Goal: Find specific page/section: Find specific page/section

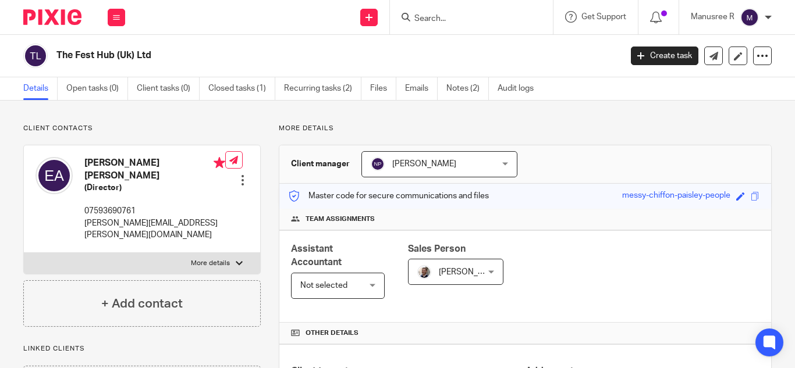
click at [446, 22] on input "Search" at bounding box center [465, 19] width 105 height 10
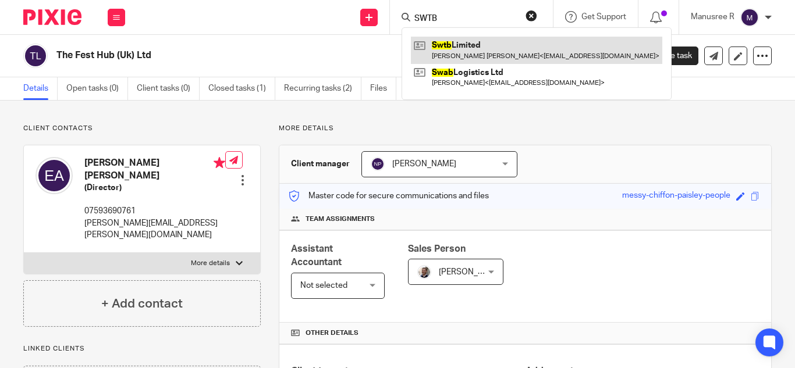
type input "SWTB"
click at [470, 52] on link at bounding box center [536, 50] width 251 height 27
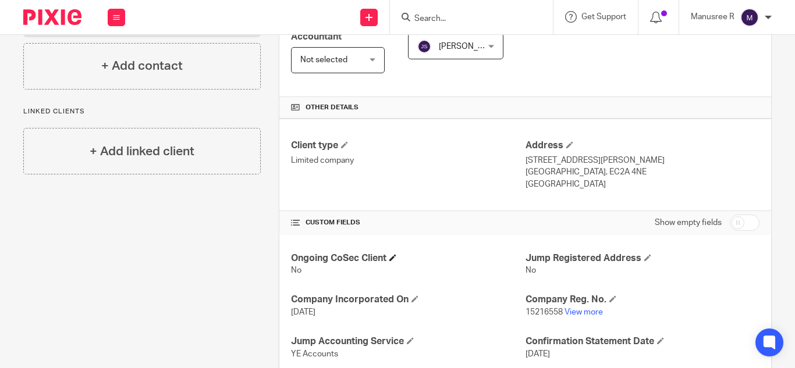
scroll to position [291, 0]
